Goal: Ask a question: Seek information or help from site administrators or community

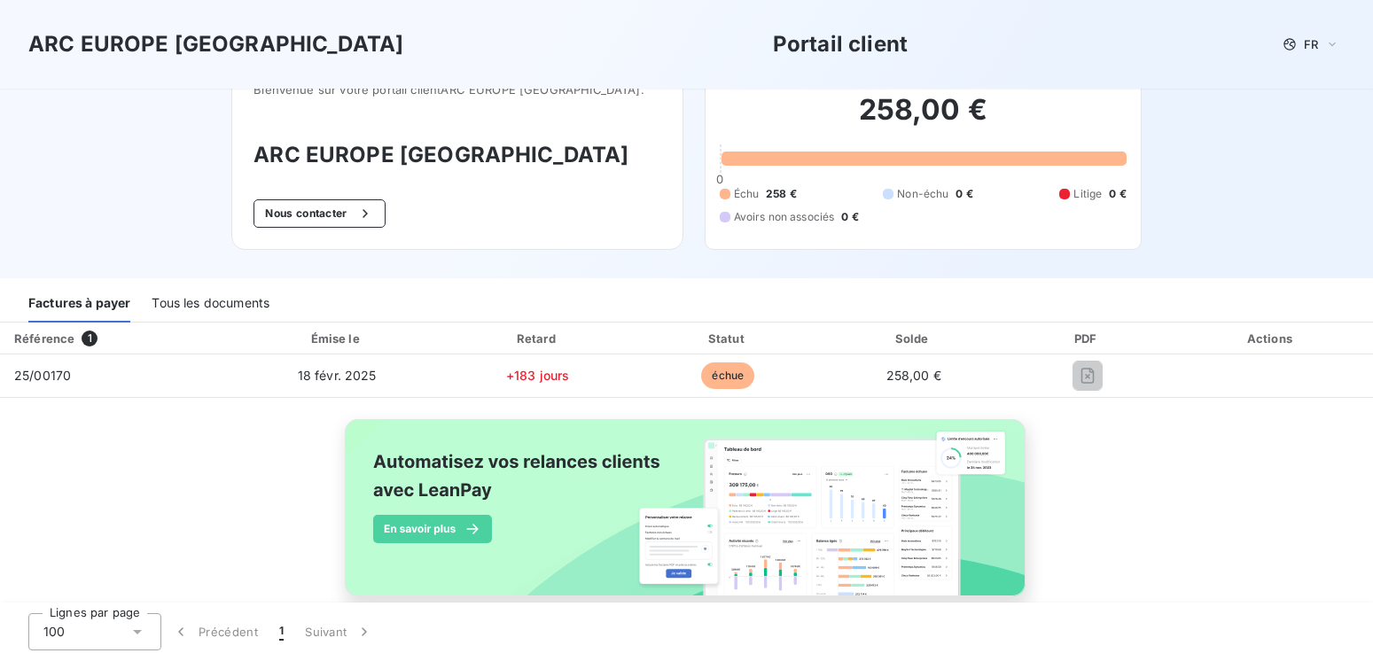
scroll to position [75, 0]
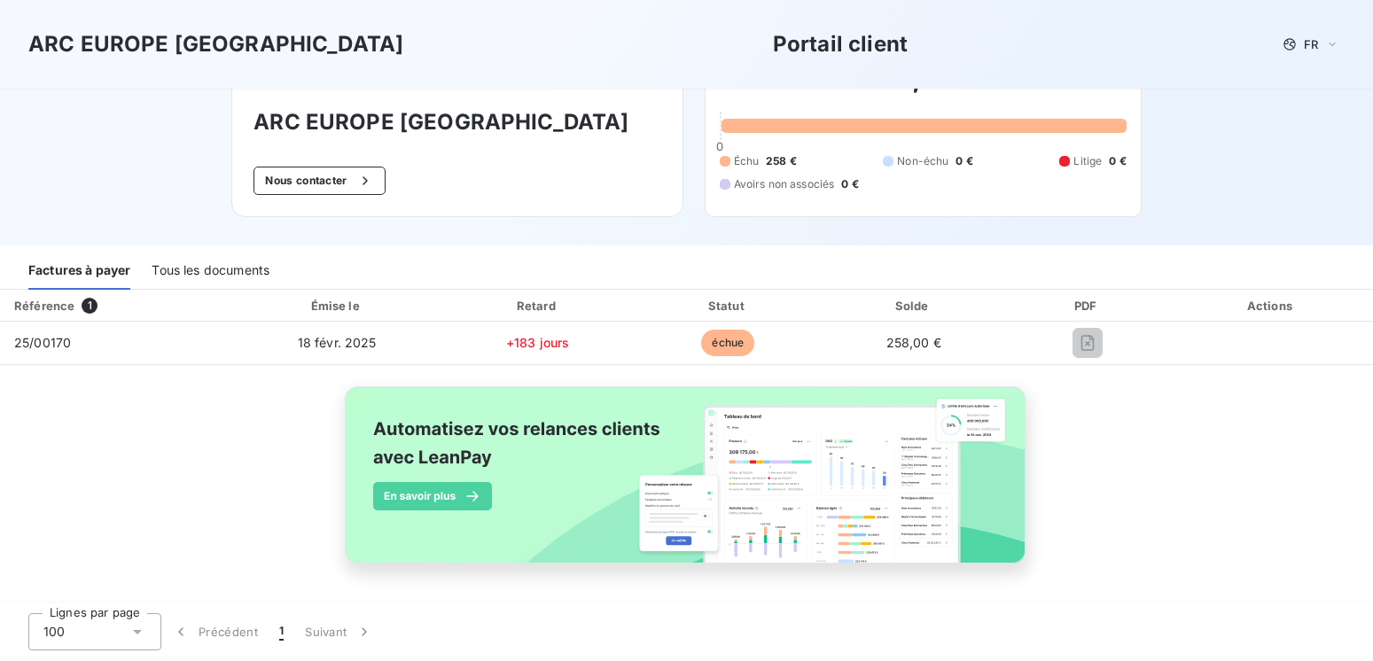
click at [1076, 303] on div "PDF" at bounding box center [1088, 306] width 158 height 18
click at [1253, 307] on div "Actions" at bounding box center [1272, 306] width 196 height 18
click at [331, 185] on button "Nous contacter" at bounding box center [319, 181] width 131 height 28
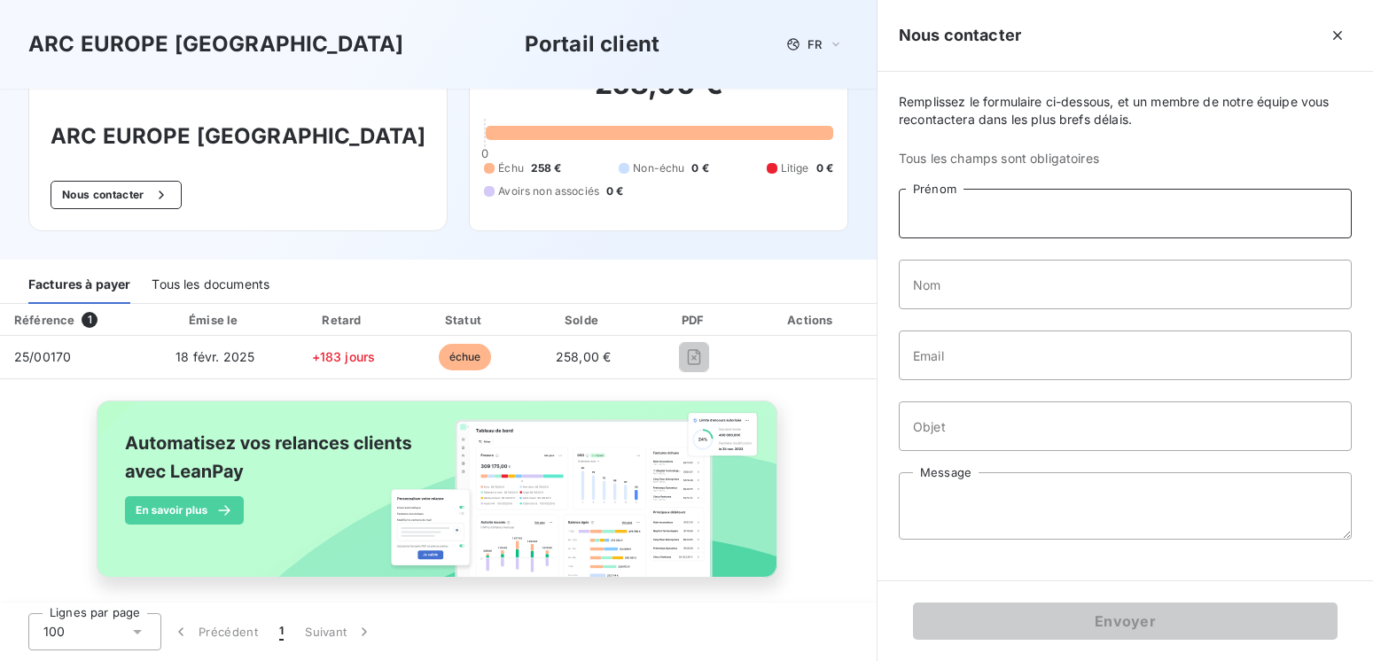
click at [999, 206] on input "Prénom" at bounding box center [1125, 214] width 453 height 50
type input "[PERSON_NAME]"
click at [948, 290] on input "Nom" at bounding box center [1125, 285] width 453 height 50
type input "CANARD"
click at [921, 361] on input "Email" at bounding box center [1125, 356] width 453 height 50
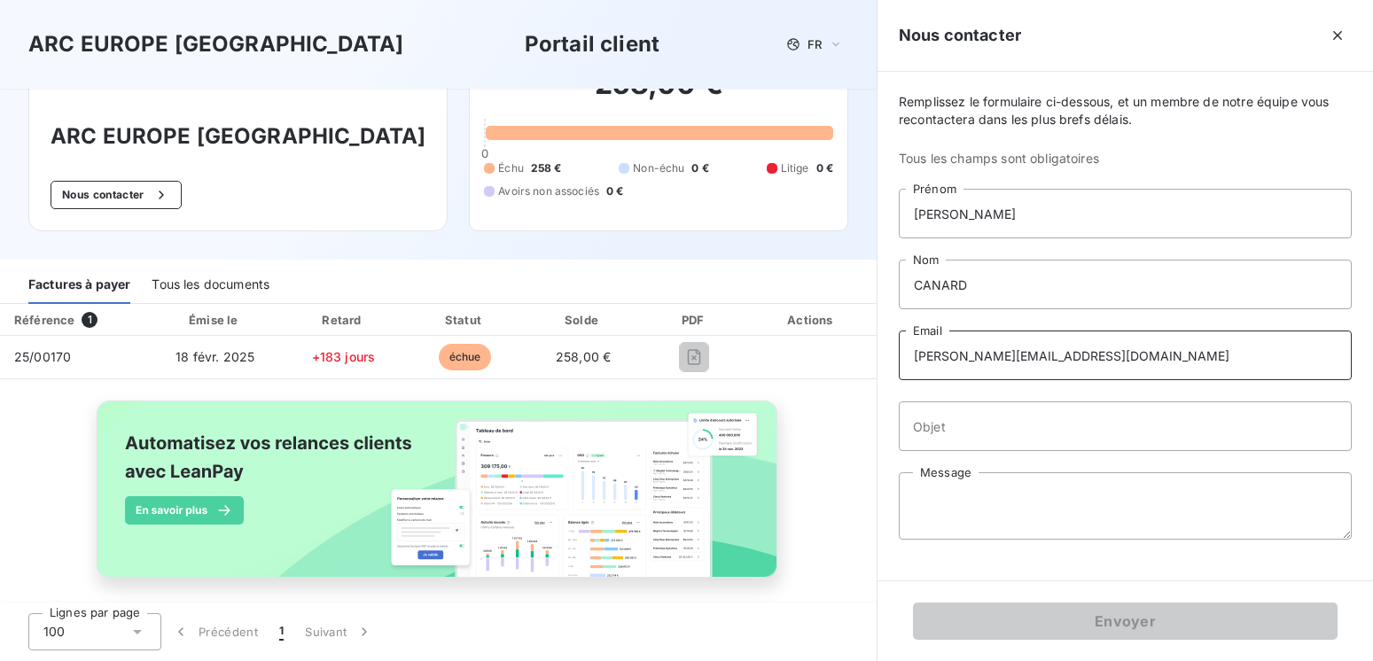
type input "[PERSON_NAME][EMAIL_ADDRESS][DOMAIN_NAME]"
